Goal: Transaction & Acquisition: Purchase product/service

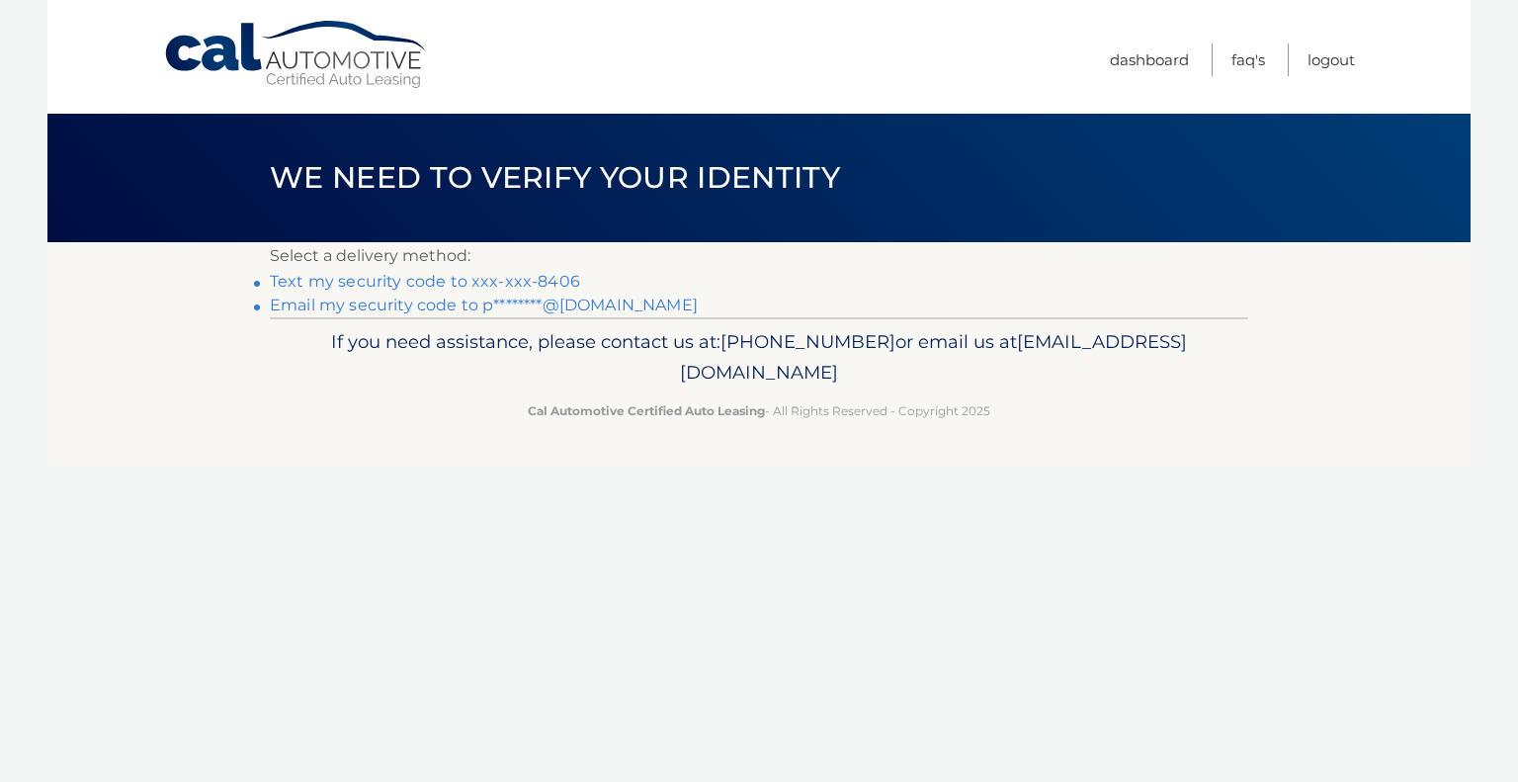
click at [548, 281] on link "Text my security code to xxx-xxx-8406" at bounding box center [425, 281] width 310 height 19
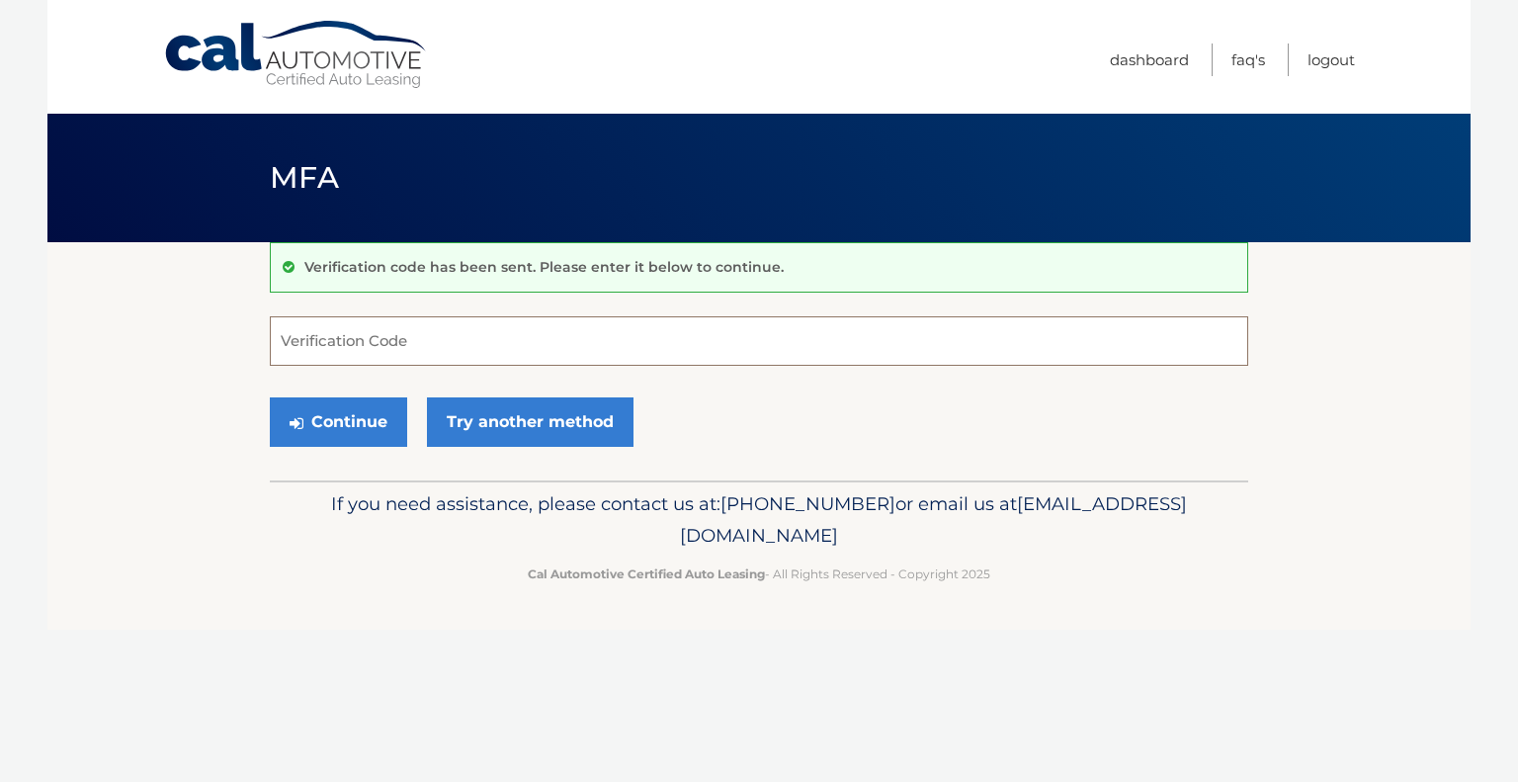
click at [574, 332] on input "Verification Code" at bounding box center [759, 340] width 979 height 49
type input "875250"
click at [346, 410] on button "Continue" at bounding box center [338, 421] width 137 height 49
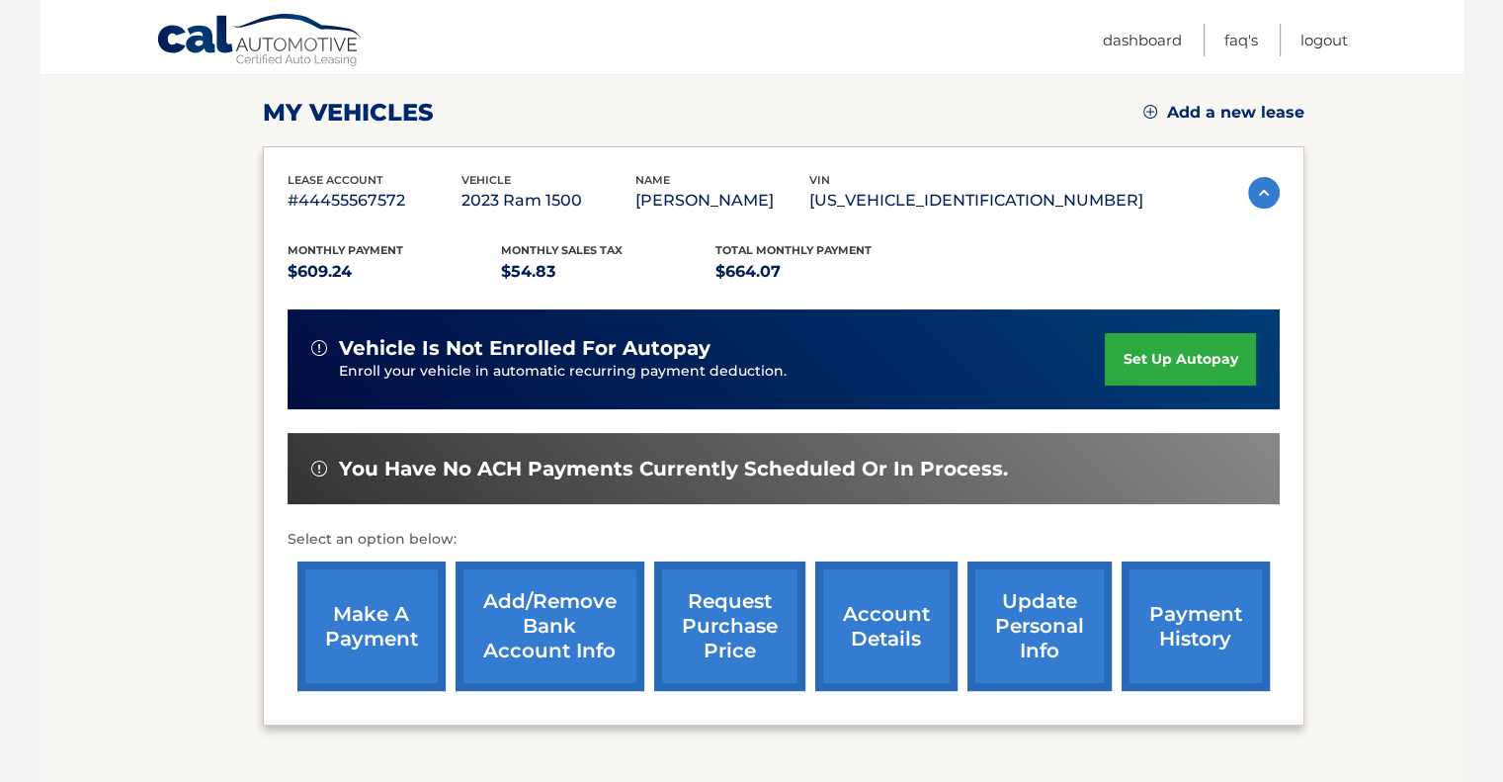
scroll to position [268, 0]
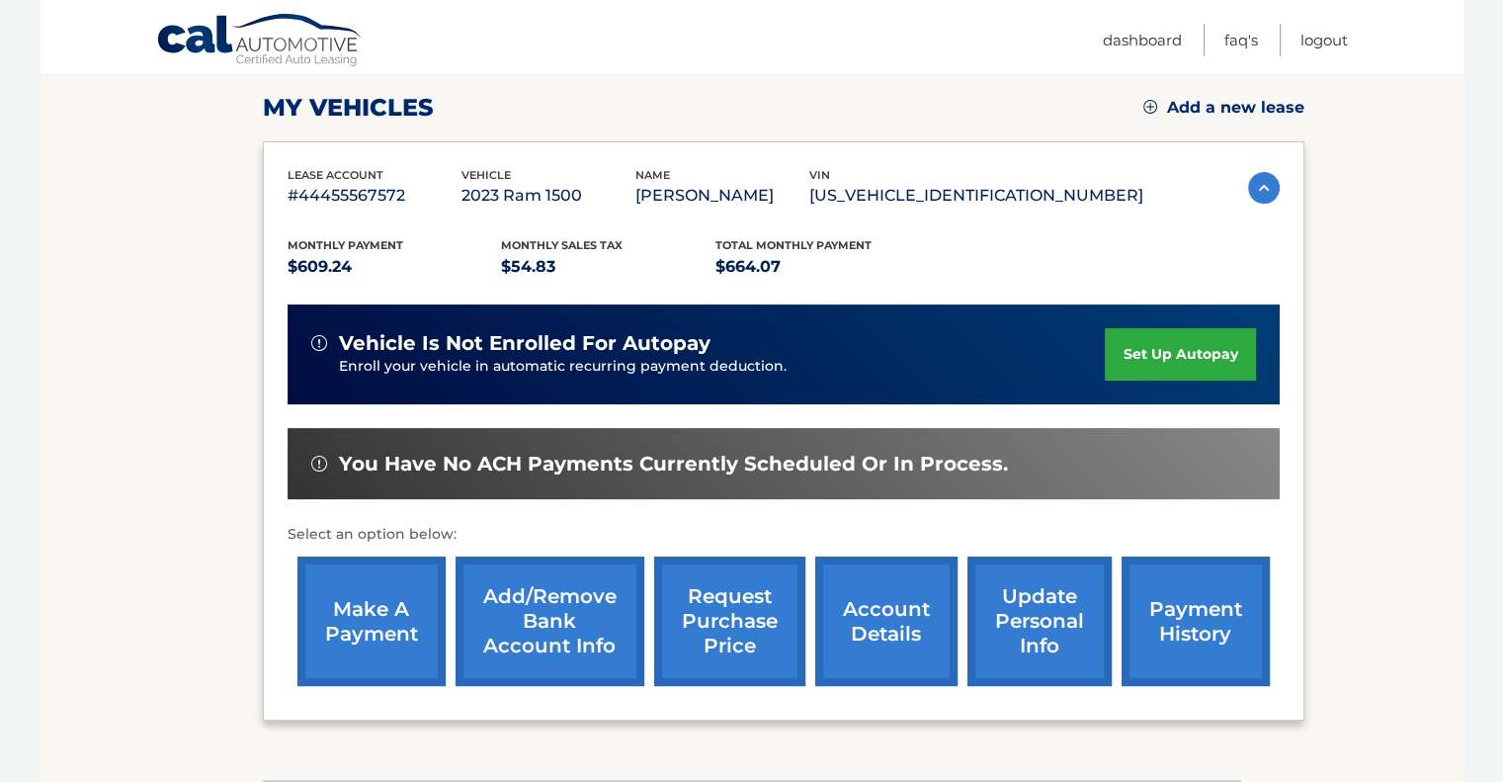
click at [368, 629] on link "make a payment" at bounding box center [372, 620] width 148 height 129
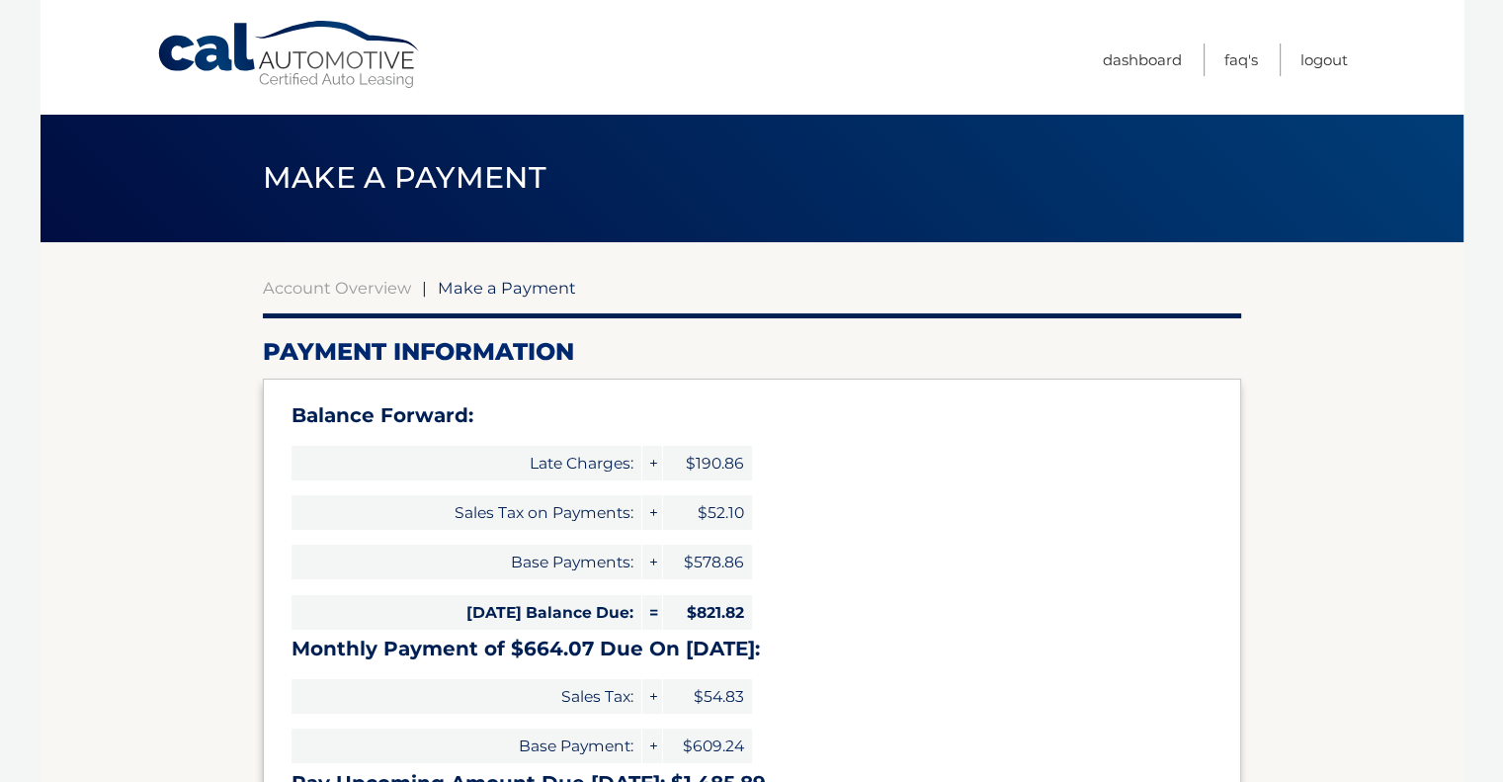
select select "NGM2OWMzYzYtMzc5Yi00ZTJiLTg0MDMtYTcwNmJmYTM3ZWVj"
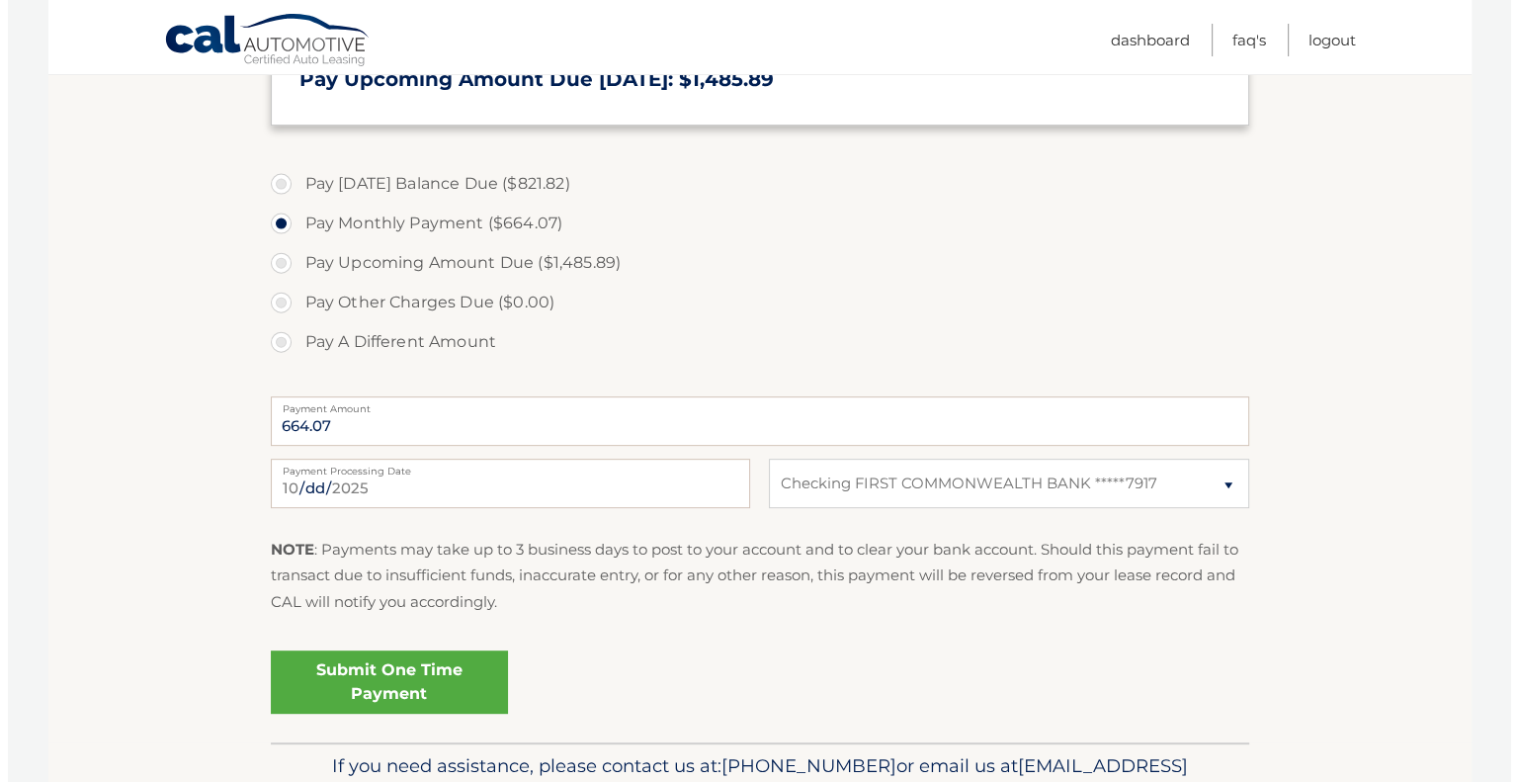
scroll to position [723, 0]
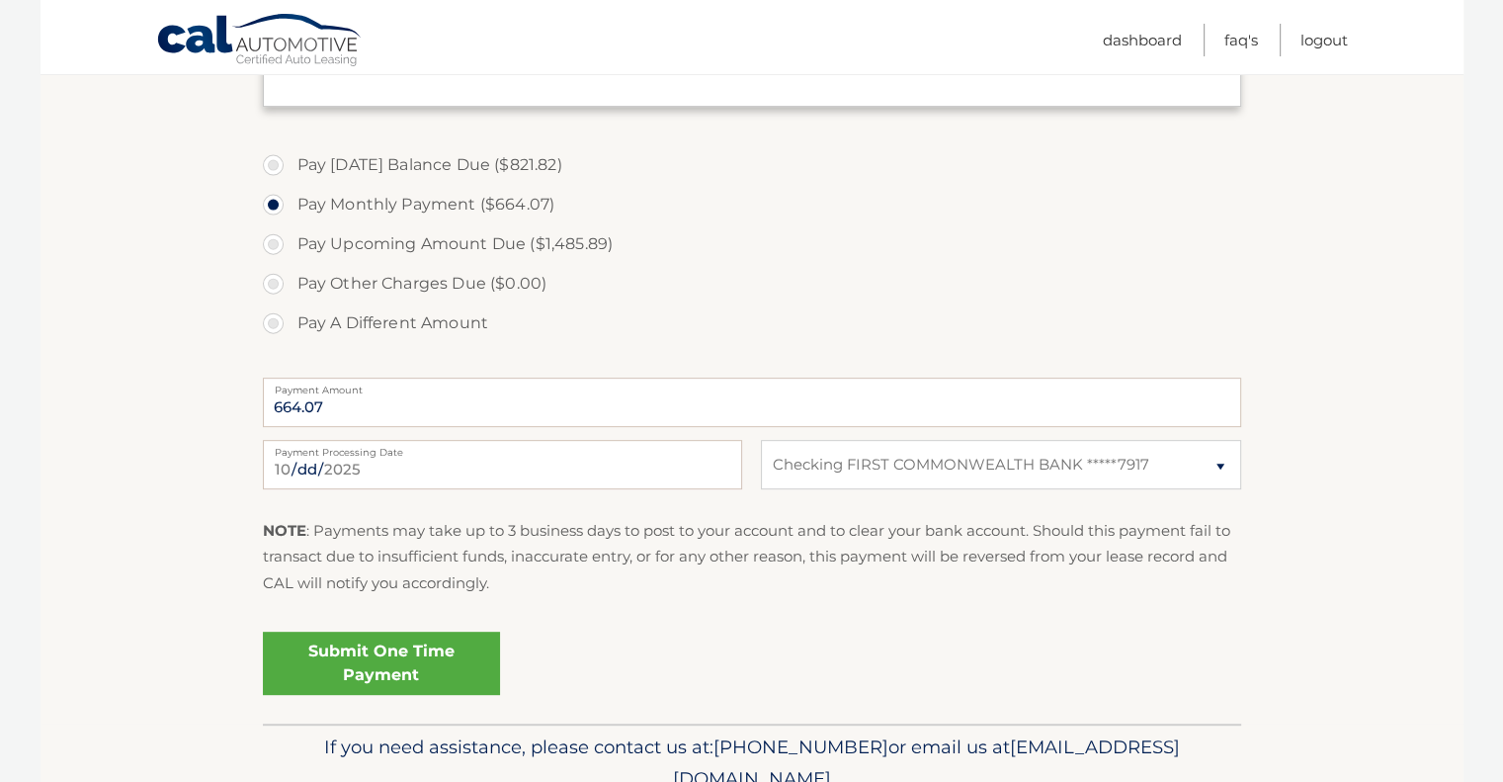
click at [409, 654] on link "Submit One Time Payment" at bounding box center [381, 663] width 237 height 63
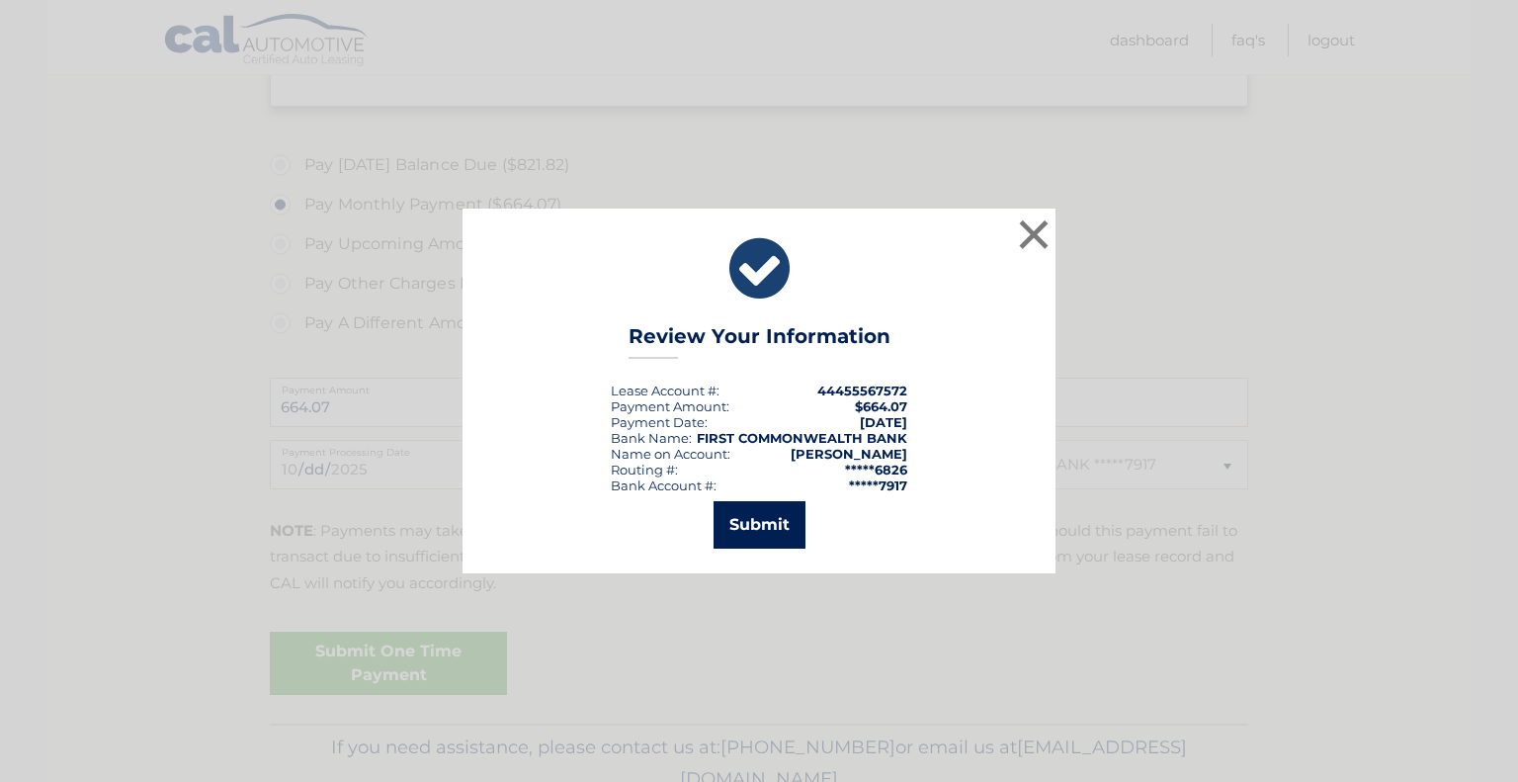
click at [747, 517] on button "Submit" at bounding box center [760, 524] width 92 height 47
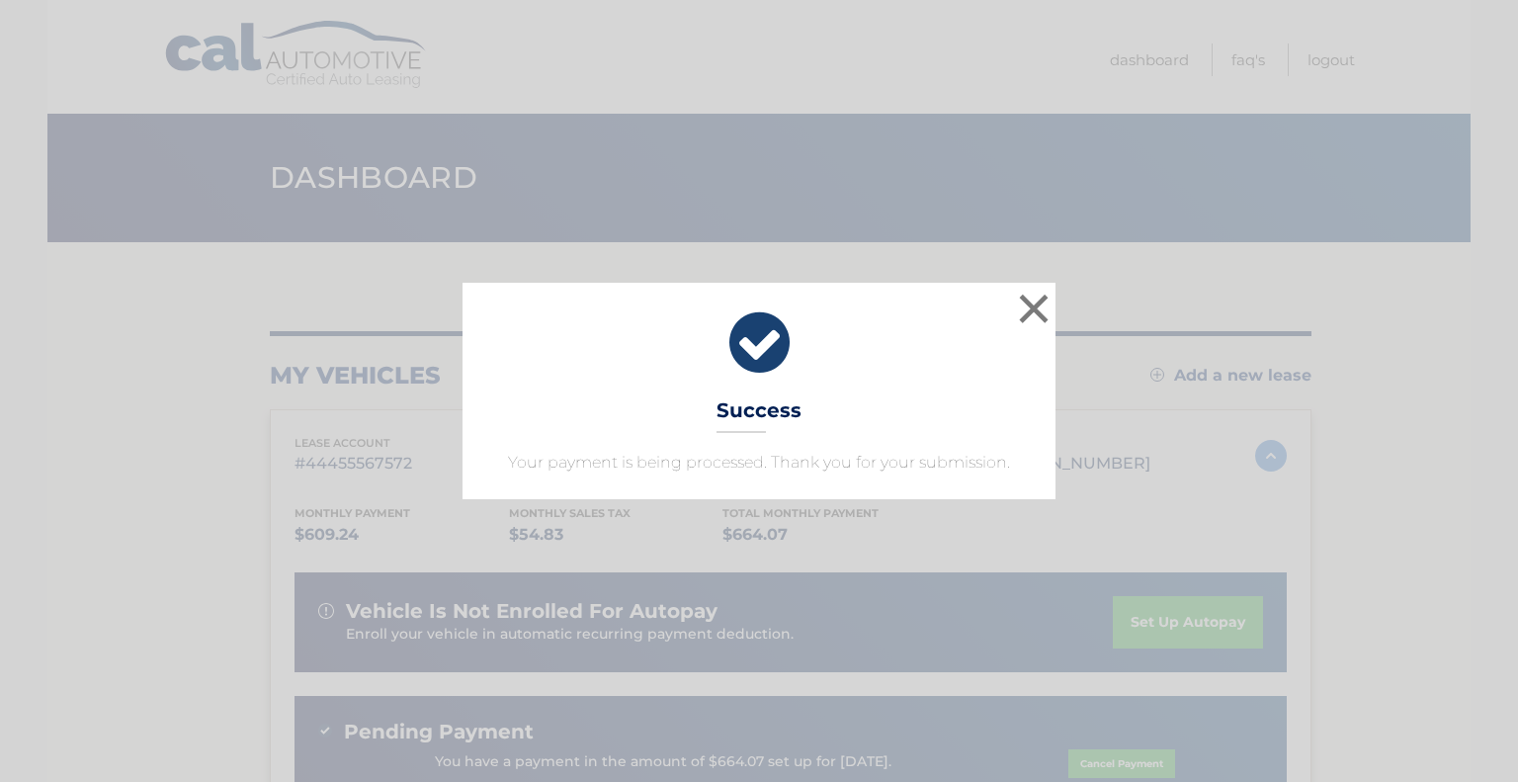
click at [759, 333] on icon at bounding box center [759, 342] width 544 height 71
click at [1040, 306] on button "×" at bounding box center [1034, 309] width 40 height 40
